Goal: Navigation & Orientation: Find specific page/section

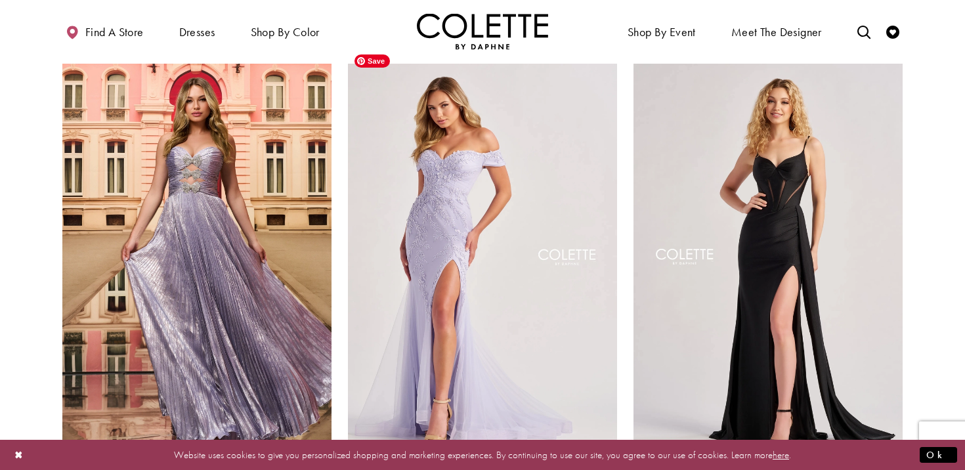
scroll to position [821, 0]
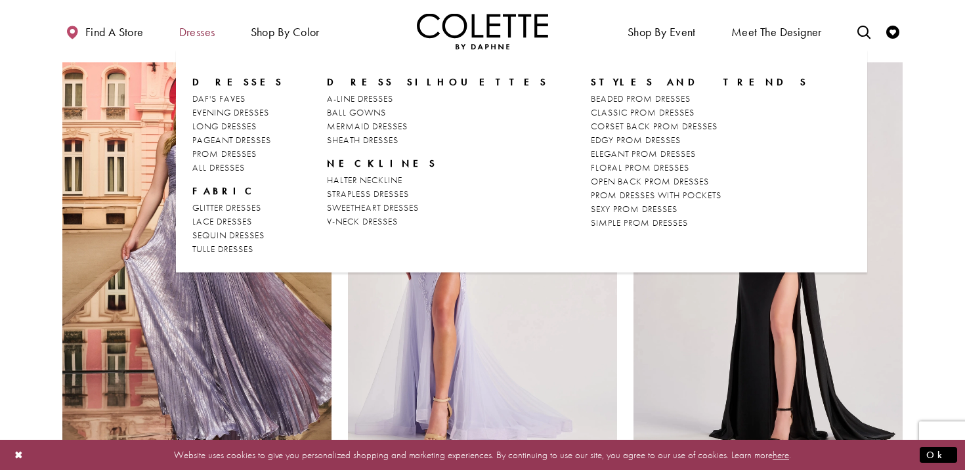
click at [198, 32] on span "Dresses" at bounding box center [197, 32] width 36 height 13
click at [216, 96] on span "DAF'S FAVES" at bounding box center [218, 99] width 53 height 12
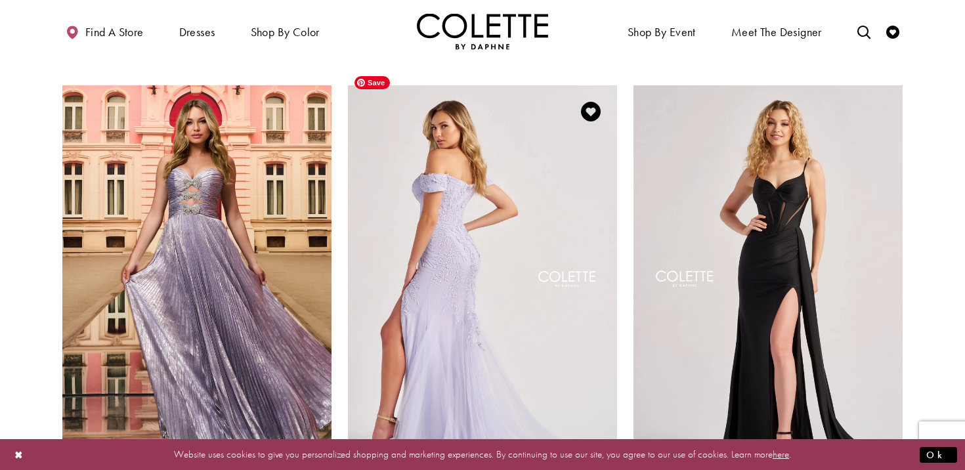
scroll to position [534, 0]
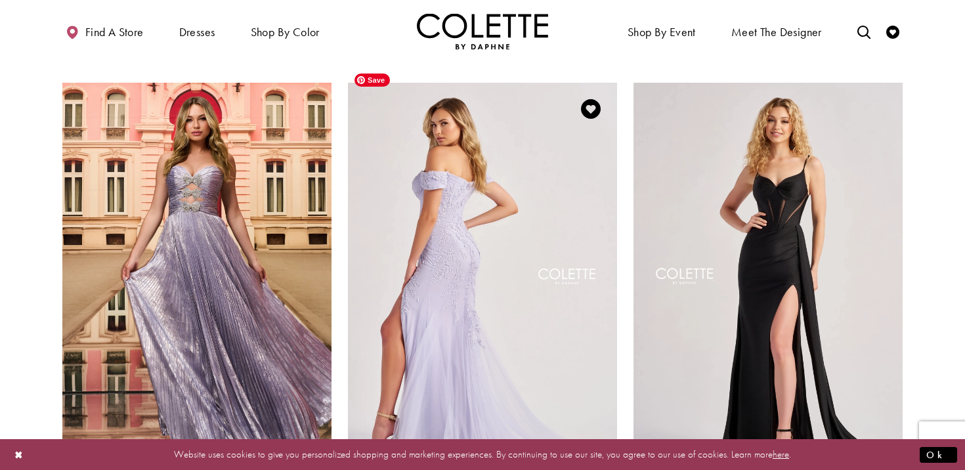
click at [373, 258] on img "Visit Colette by Daphne Style No. CL8645 Page" at bounding box center [482, 278] width 269 height 391
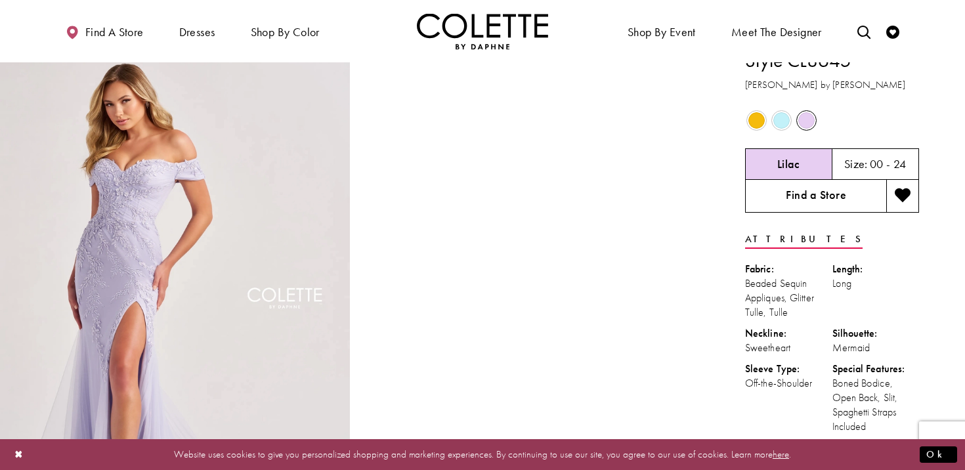
click at [786, 196] on link "Find a Store" at bounding box center [815, 196] width 141 height 33
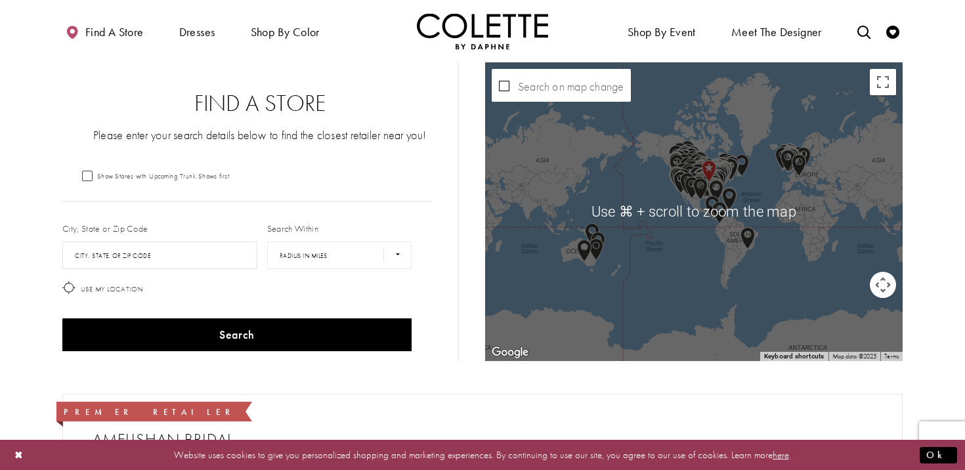
scroll to position [24, 0]
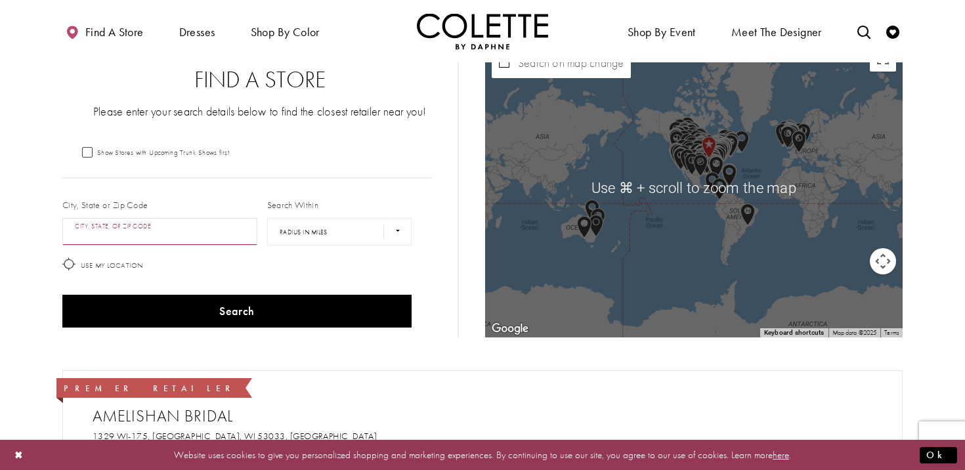
click at [184, 236] on input "City, State, or ZIP Code" at bounding box center [159, 232] width 195 height 28
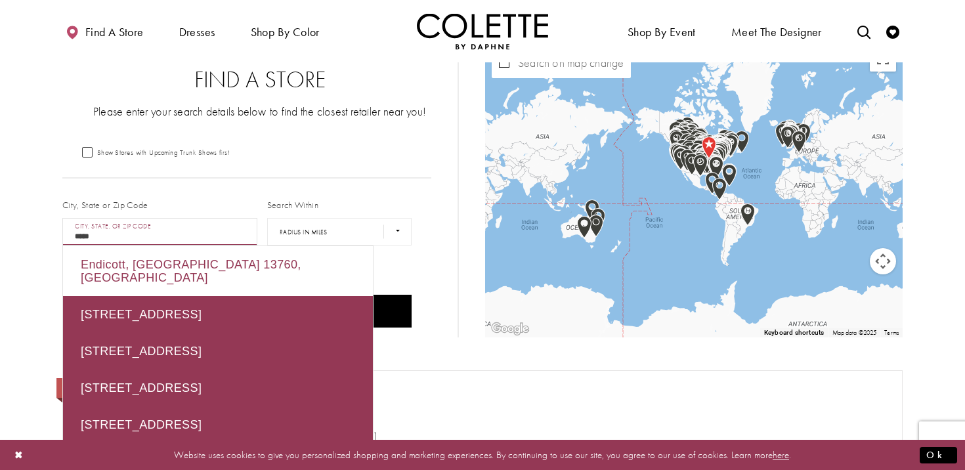
click at [303, 247] on div "Endicott, NY 13760, USA" at bounding box center [218, 271] width 310 height 50
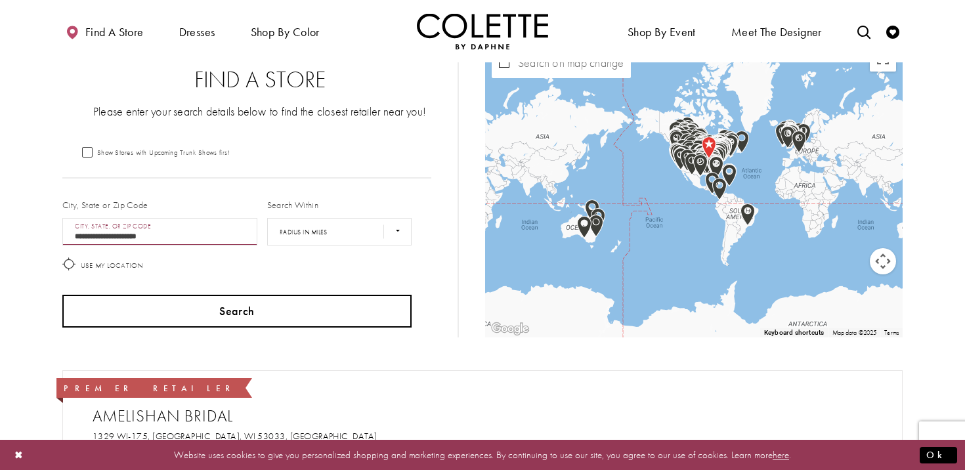
type input "**********"
click at [259, 302] on button "Search" at bounding box center [236, 311] width 349 height 33
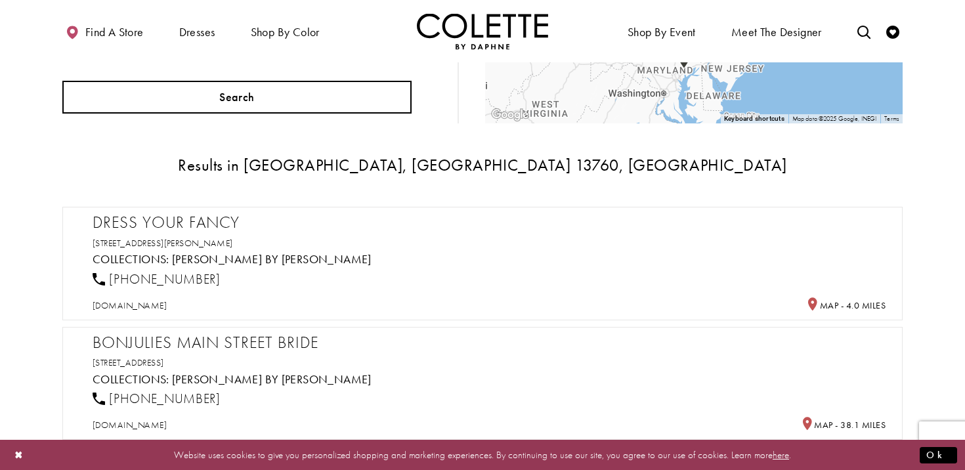
scroll to position [241, 0]
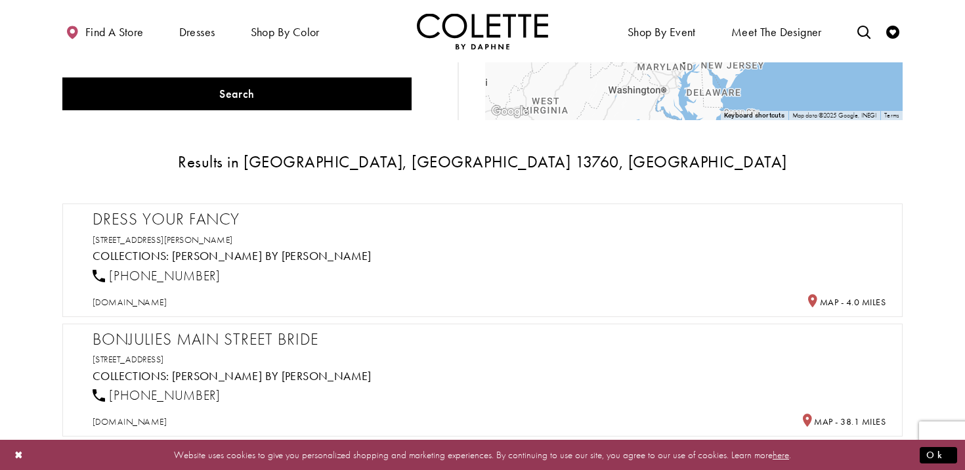
click at [194, 217] on h2 "Dress Your Fancy" at bounding box center [489, 219] width 793 height 20
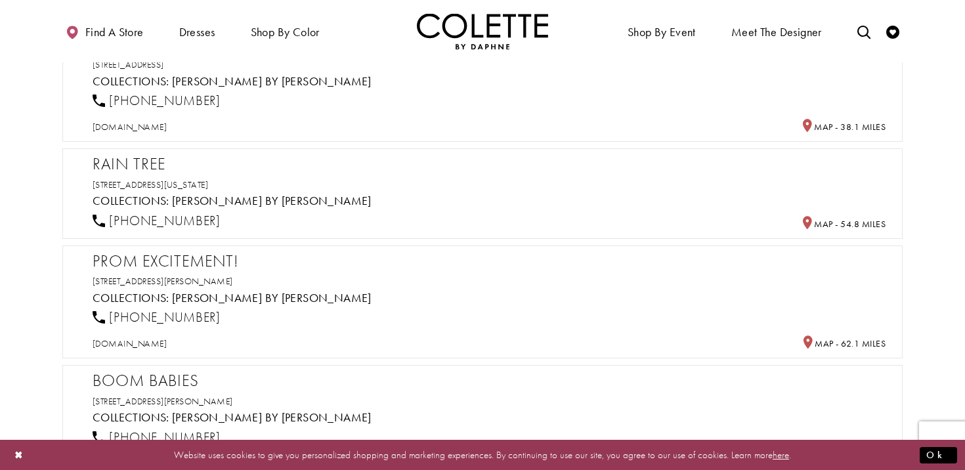
scroll to position [536, 0]
